Goal: Information Seeking & Learning: Learn about a topic

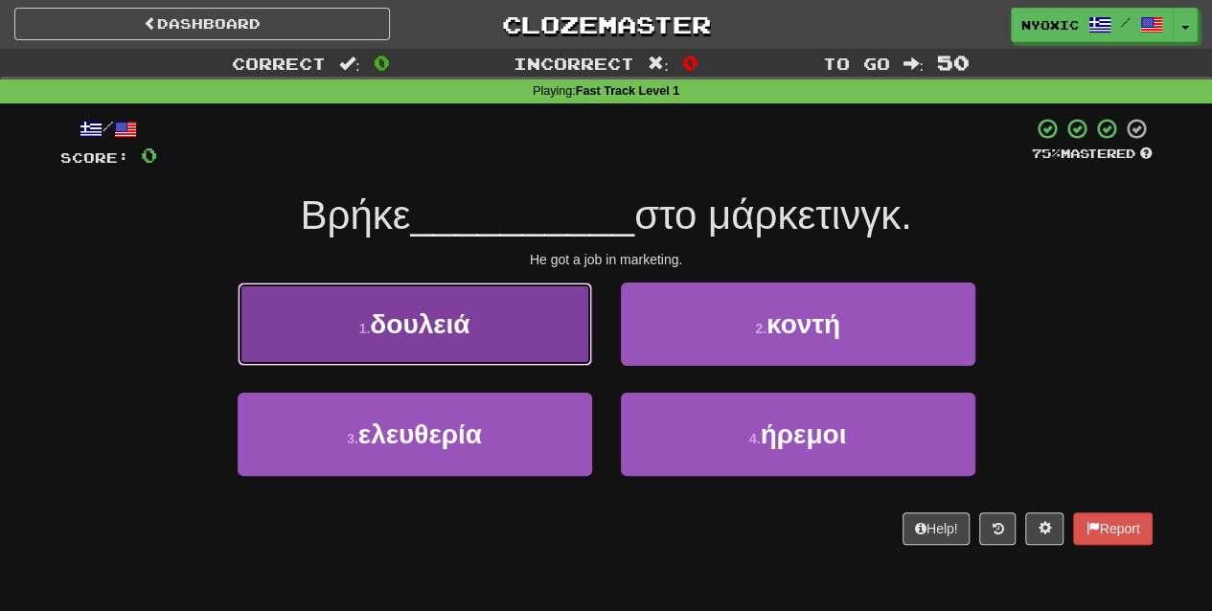
click at [567, 343] on button "1 . δουλειά" at bounding box center [415, 324] width 354 height 83
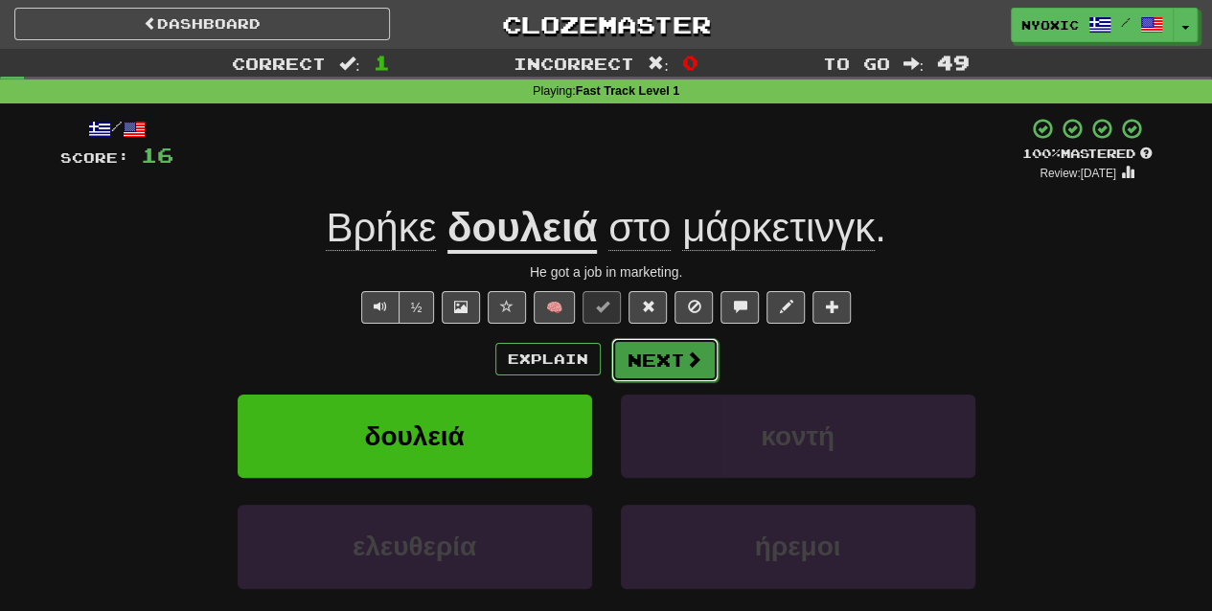
click at [673, 341] on button "Next" at bounding box center [664, 360] width 107 height 44
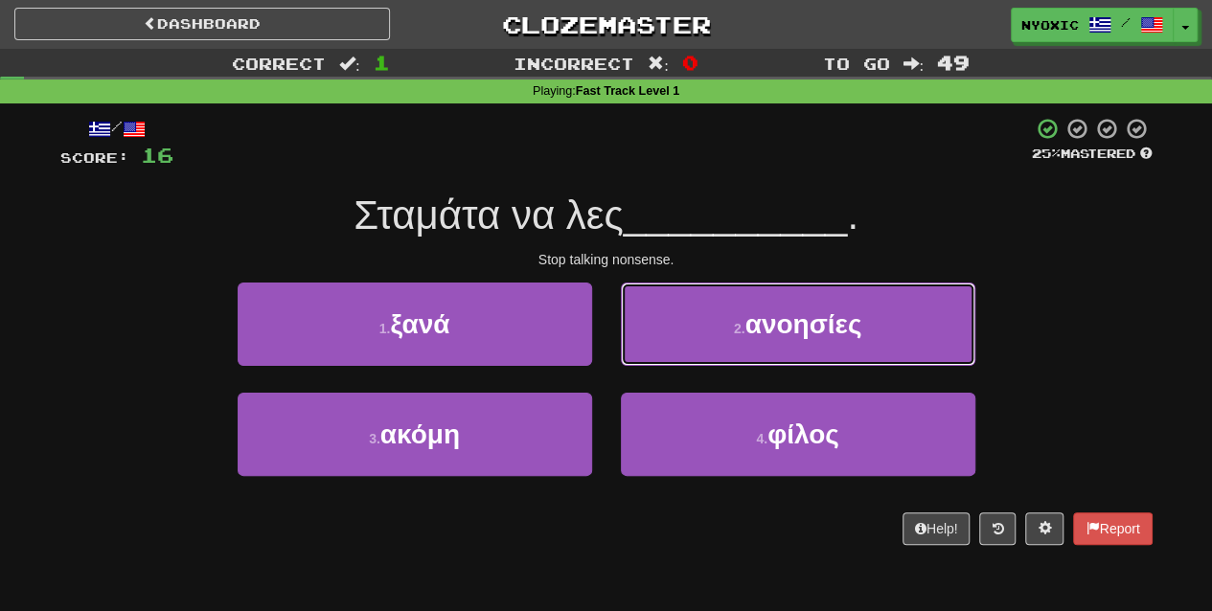
click at [673, 341] on button "2 . ανοησίες" at bounding box center [798, 324] width 354 height 83
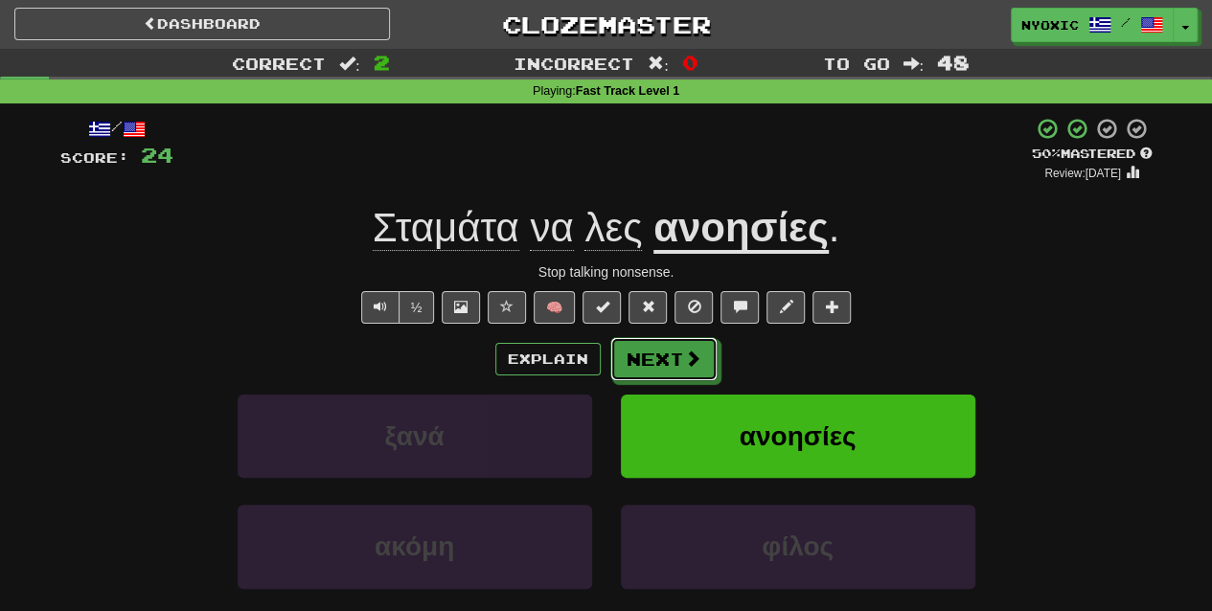
click at [673, 341] on button "Next" at bounding box center [663, 359] width 107 height 44
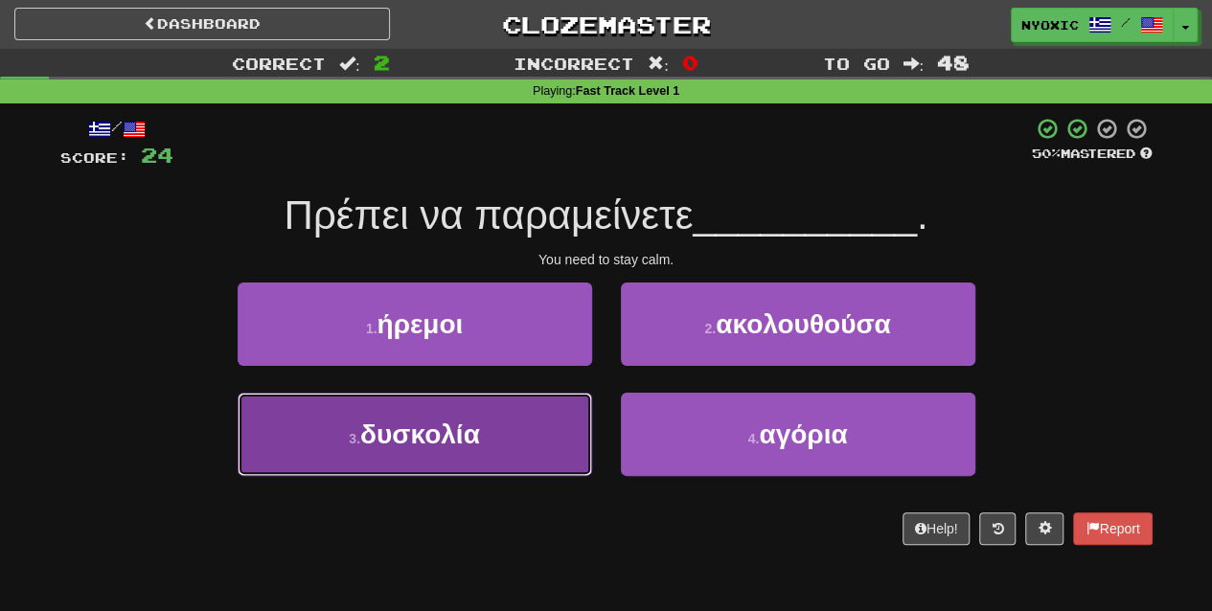
click at [480, 441] on span "δυσκολία" at bounding box center [420, 434] width 120 height 30
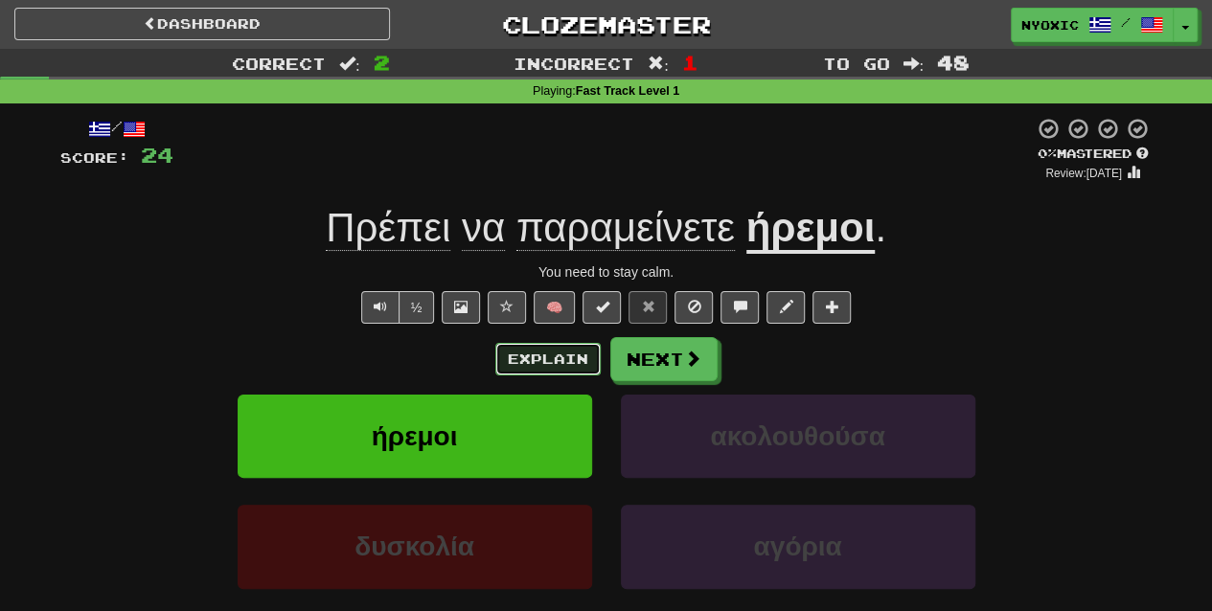
click at [565, 354] on button "Explain" at bounding box center [547, 359] width 105 height 33
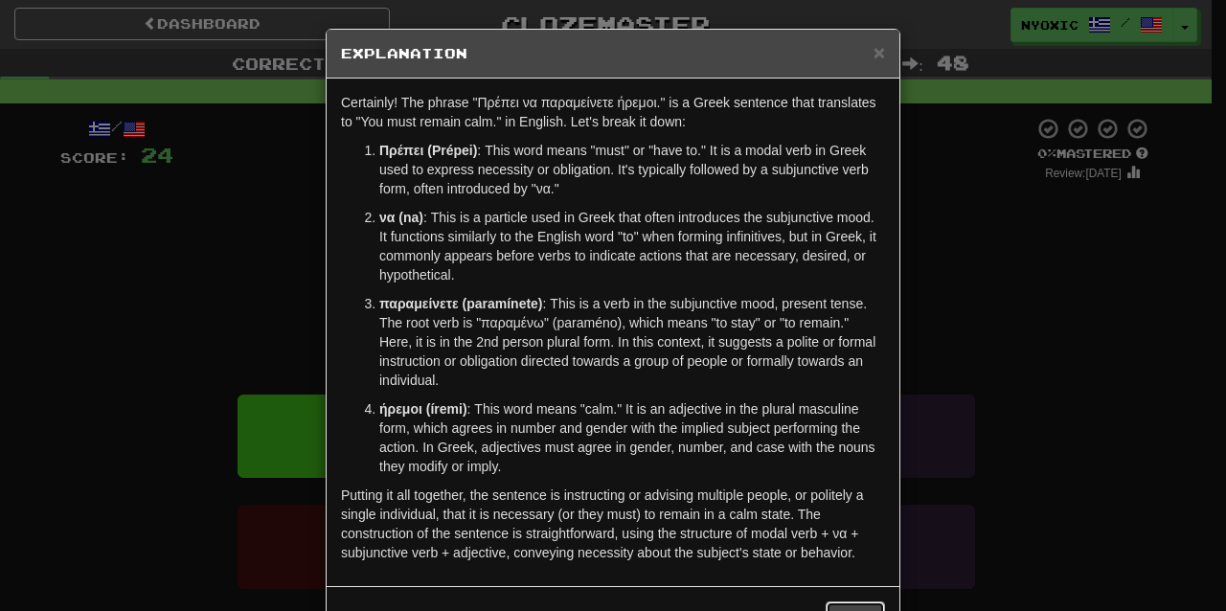
click at [861, 605] on button "Close" at bounding box center [855, 617] width 59 height 33
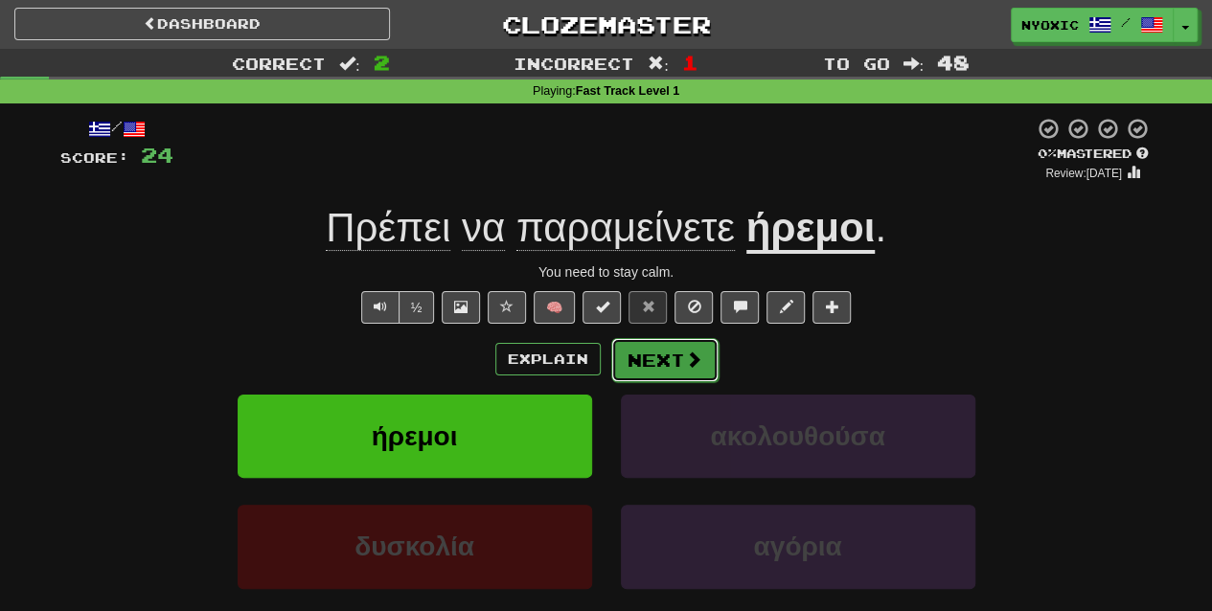
click at [686, 351] on span at bounding box center [693, 359] width 17 height 17
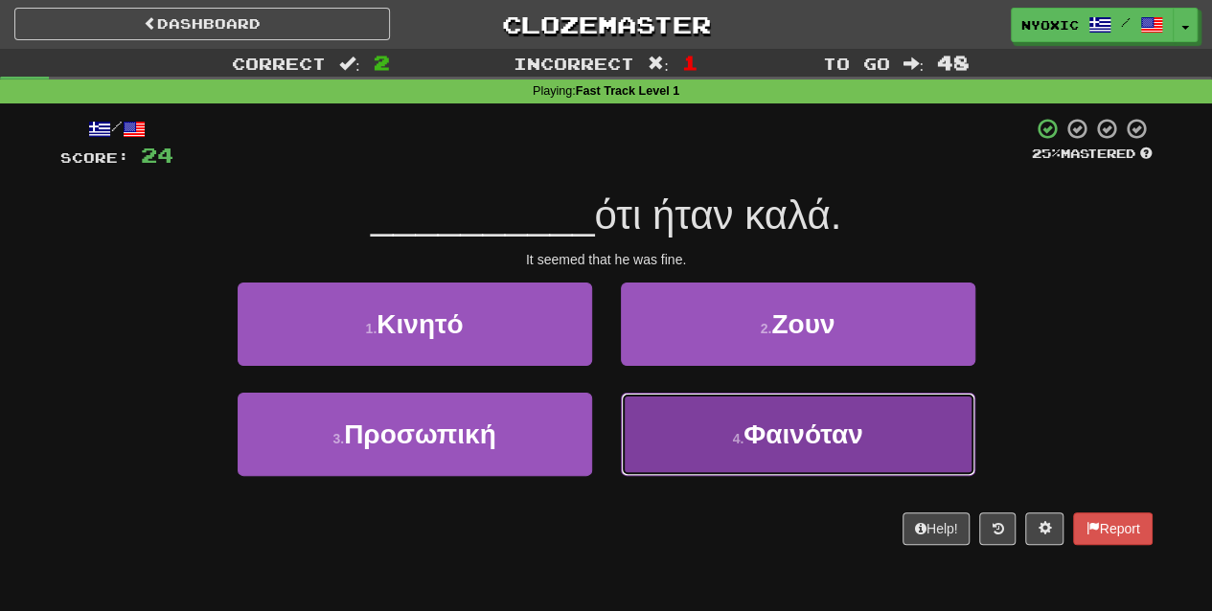
click at [720, 444] on button "4 . Φαινόταν" at bounding box center [798, 434] width 354 height 83
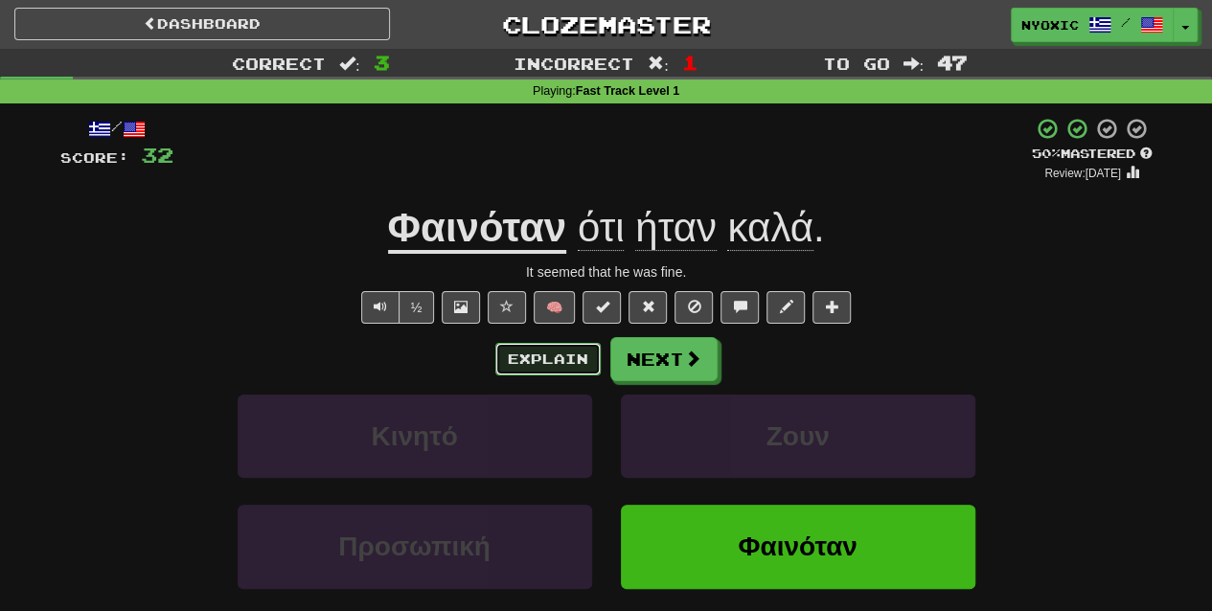
click at [581, 370] on button "Explain" at bounding box center [547, 359] width 105 height 33
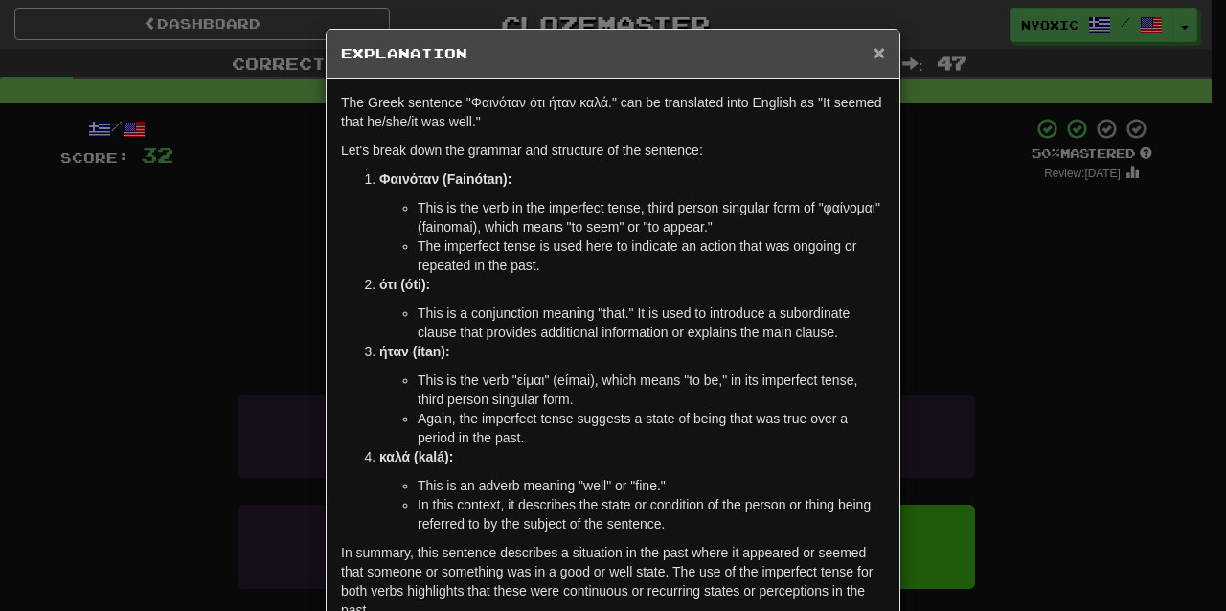
click at [875, 49] on span "×" at bounding box center [878, 52] width 11 height 22
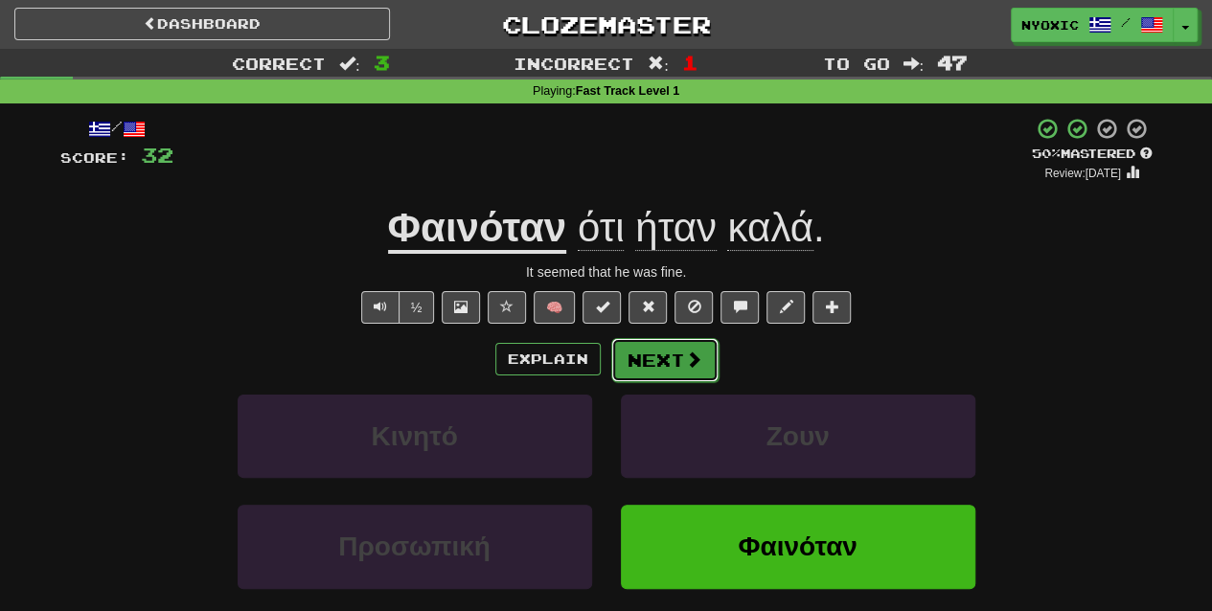
click at [643, 360] on button "Next" at bounding box center [664, 360] width 107 height 44
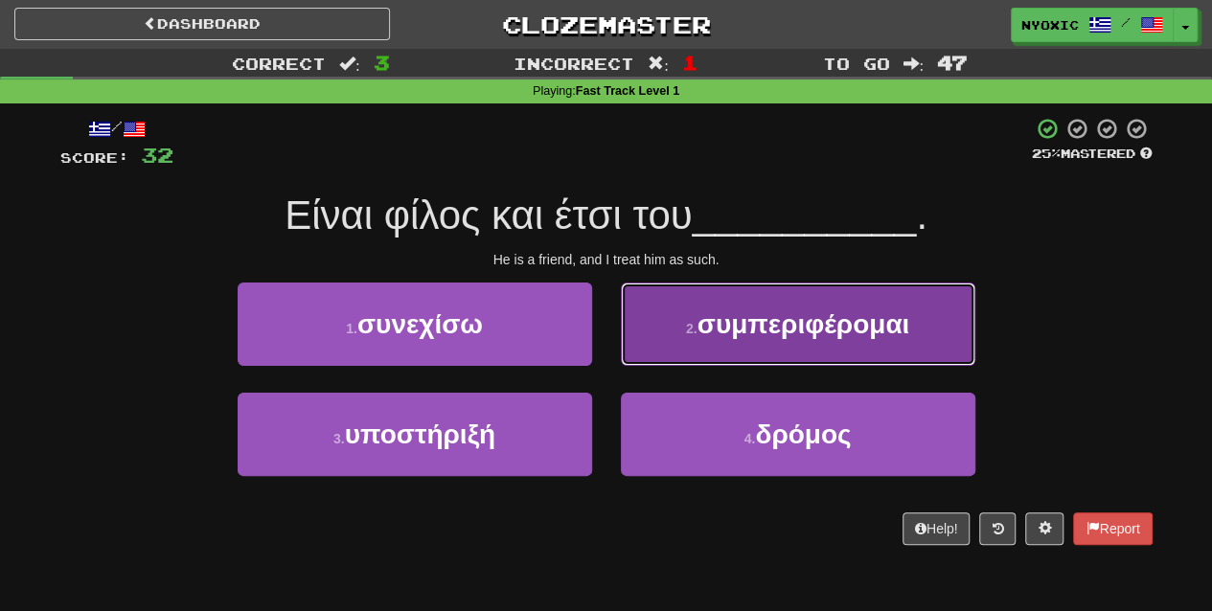
click at [697, 338] on button "2 . συμπεριφέρομαι" at bounding box center [798, 324] width 354 height 83
